Goal: Register for event/course

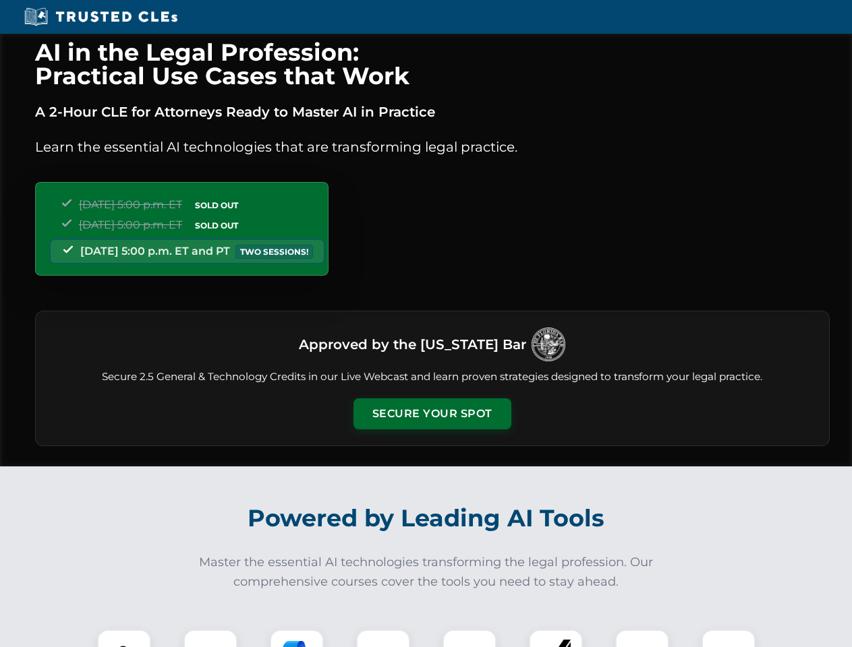
click at [432, 414] on button "Secure Your Spot" at bounding box center [432, 414] width 158 height 31
click at [124, 639] on img at bounding box center [124, 656] width 39 height 39
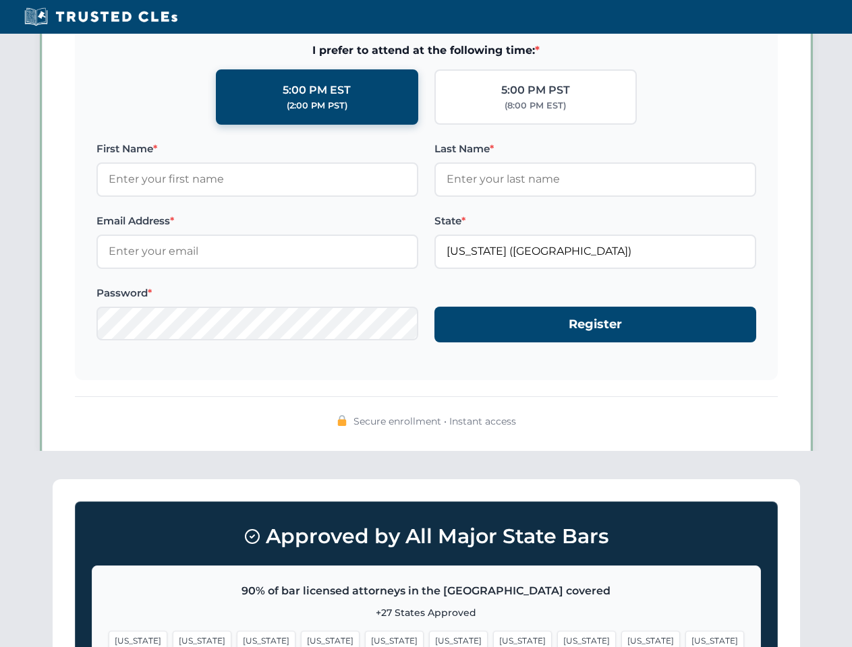
click at [493, 639] on span "[US_STATE]" at bounding box center [522, 641] width 59 height 20
click at [621, 639] on span "[US_STATE]" at bounding box center [650, 641] width 59 height 20
